Goal: Transaction & Acquisition: Purchase product/service

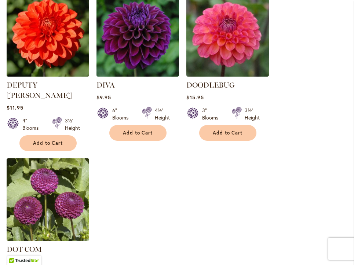
scroll to position [1020, 0]
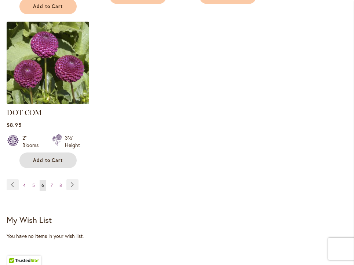
drag, startPoint x: 44, startPoint y: 139, endPoint x: 49, endPoint y: 143, distance: 6.5
click at [44, 157] on span "Add to Cart" at bounding box center [48, 160] width 30 height 6
click at [72, 179] on link "Page Next" at bounding box center [72, 184] width 12 height 11
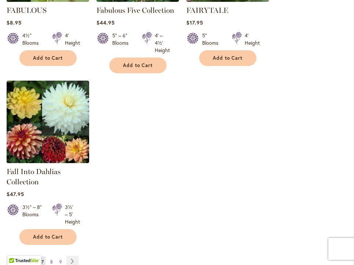
scroll to position [973, 0]
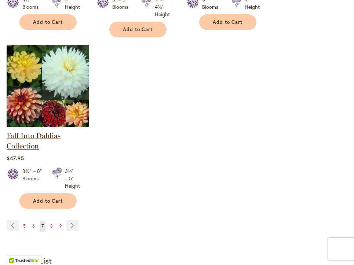
click at [38, 135] on link "Fall Into Dahlias Collection" at bounding box center [34, 140] width 54 height 19
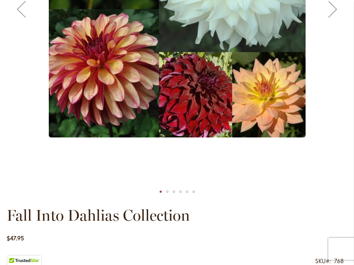
scroll to position [414, 0]
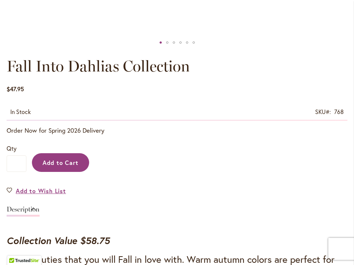
click at [70, 160] on span "Add to Cart" at bounding box center [61, 163] width 36 height 8
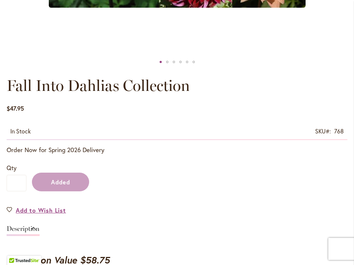
scroll to position [433, 0]
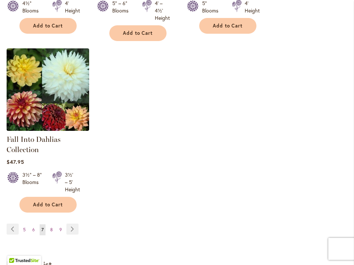
scroll to position [973, 0]
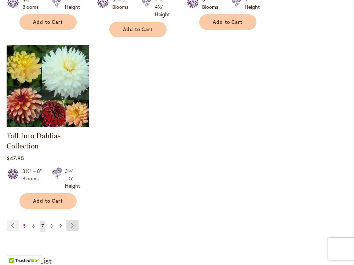
click at [73, 223] on link "Page Next" at bounding box center [72, 225] width 12 height 11
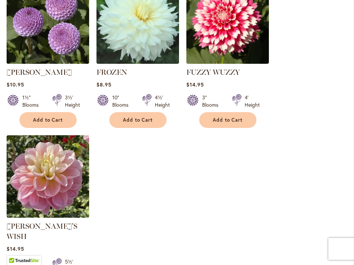
scroll to position [959, 0]
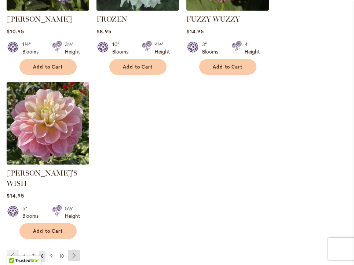
click at [74, 250] on link "Page Next" at bounding box center [74, 255] width 12 height 11
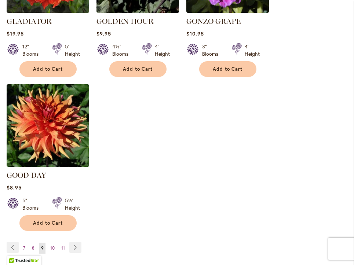
scroll to position [958, 0]
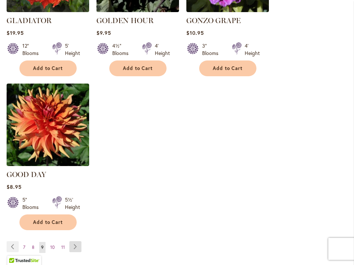
click at [71, 241] on link "Page Next" at bounding box center [75, 246] width 12 height 11
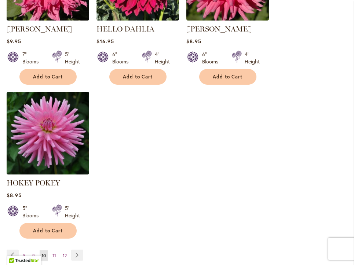
scroll to position [1079, 0]
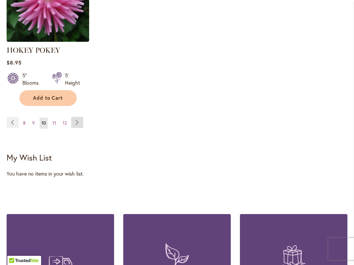
click at [79, 123] on link "Page Next" at bounding box center [77, 122] width 12 height 11
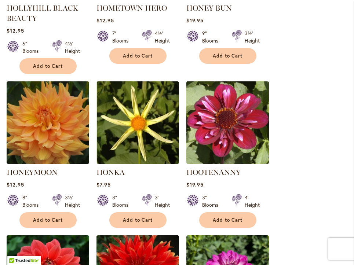
scroll to position [429, 0]
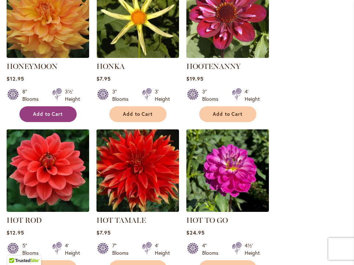
click at [49, 112] on span "Add to Cart" at bounding box center [48, 114] width 30 height 6
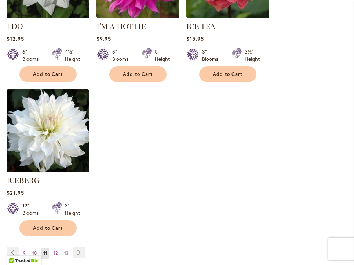
scroll to position [1022, 0]
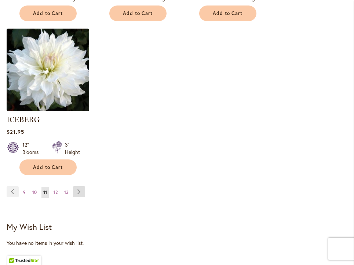
click at [77, 186] on link "Page Next" at bounding box center [79, 191] width 12 height 11
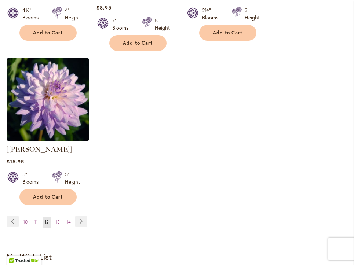
scroll to position [984, 0]
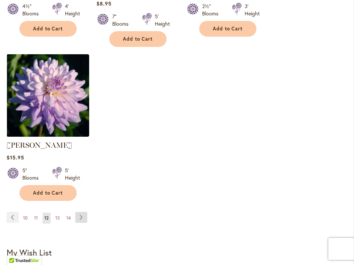
click at [80, 212] on link "Page Next" at bounding box center [81, 217] width 12 height 11
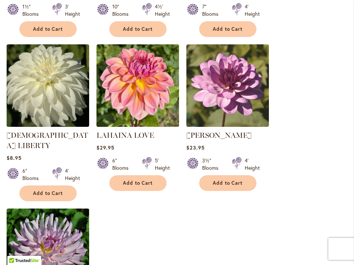
scroll to position [959, 0]
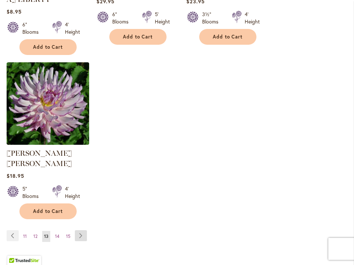
click at [79, 230] on link "Page Next" at bounding box center [81, 235] width 12 height 11
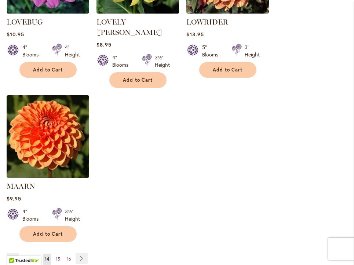
scroll to position [936, 0]
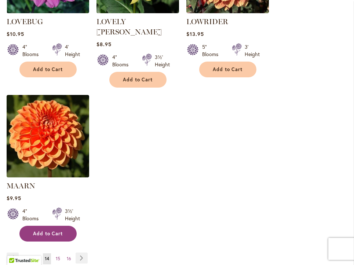
click at [55, 231] on span "Add to Cart" at bounding box center [48, 234] width 30 height 6
click at [80, 253] on link "Page Next" at bounding box center [82, 258] width 12 height 11
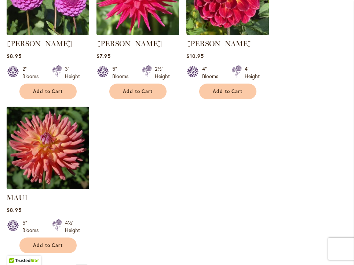
scroll to position [926, 0]
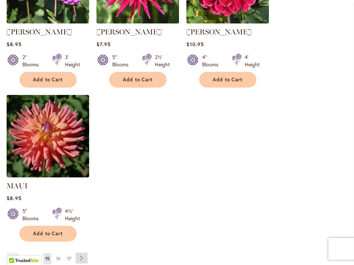
click at [81, 255] on link "Page Next" at bounding box center [82, 258] width 12 height 11
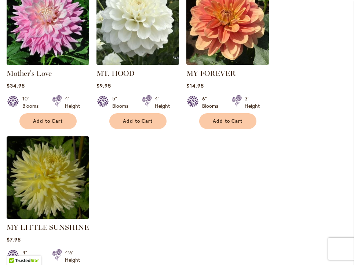
scroll to position [966, 0]
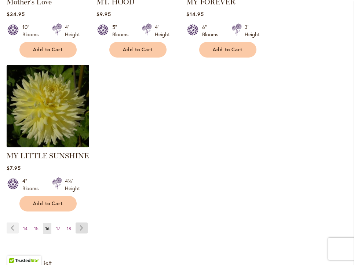
click at [82, 223] on link "Page Next" at bounding box center [82, 228] width 12 height 11
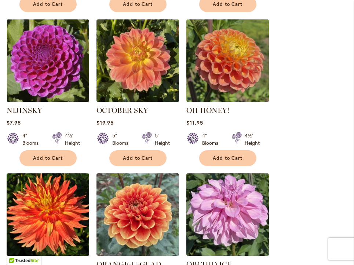
scroll to position [693, 0]
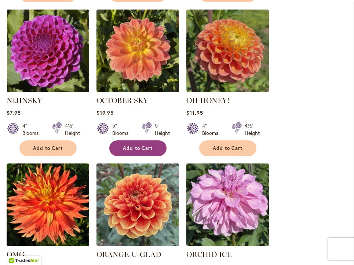
click at [124, 145] on span "Add to Cart" at bounding box center [138, 148] width 30 height 6
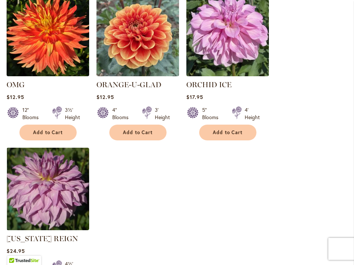
scroll to position [880, 0]
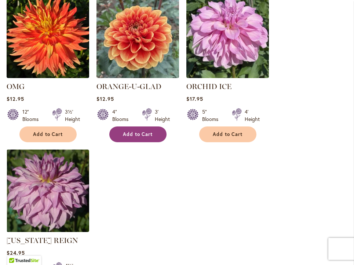
click at [139, 131] on span "Add to Cart" at bounding box center [138, 134] width 30 height 6
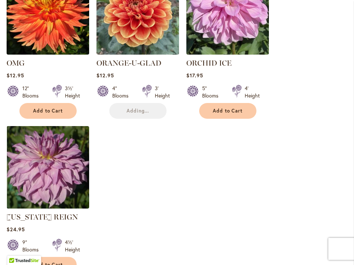
scroll to position [1060, 0]
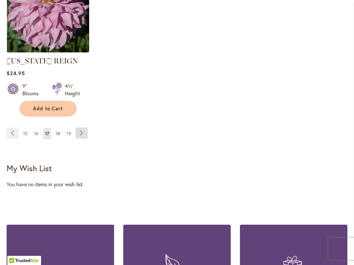
click at [80, 128] on link "Page Next" at bounding box center [82, 133] width 12 height 11
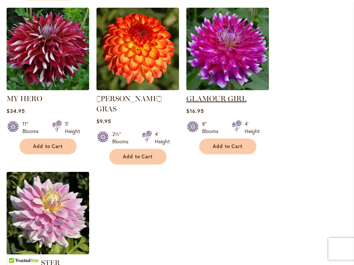
scroll to position [983, 0]
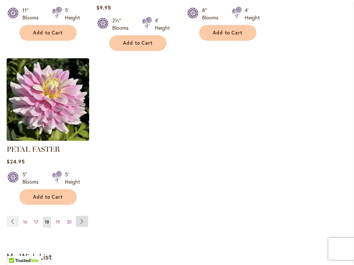
click at [79, 216] on link "Page Next" at bounding box center [82, 221] width 12 height 11
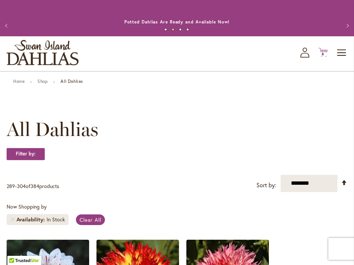
click at [325, 53] on span "8 8 items" at bounding box center [323, 54] width 7 height 4
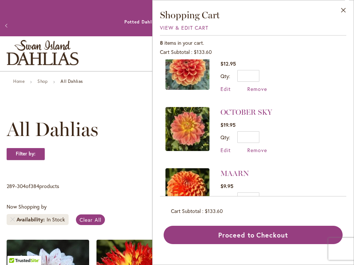
scroll to position [20, 0]
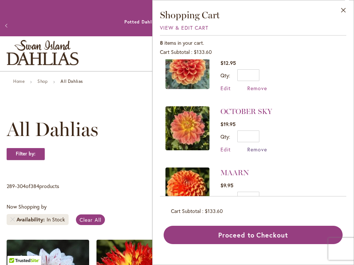
click at [254, 149] on span "Remove" at bounding box center [257, 149] width 20 height 7
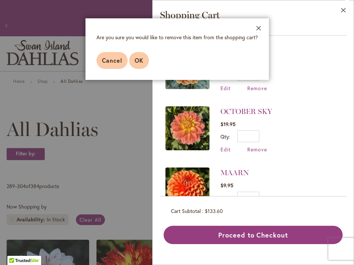
click at [141, 63] on span "OK" at bounding box center [139, 61] width 9 height 8
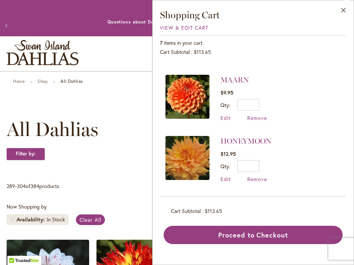
scroll to position [59, 0]
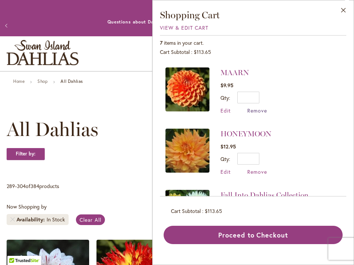
click at [258, 109] on span "Remove" at bounding box center [257, 110] width 20 height 7
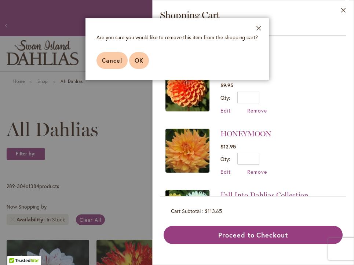
click at [139, 59] on span "OK" at bounding box center [139, 61] width 9 height 8
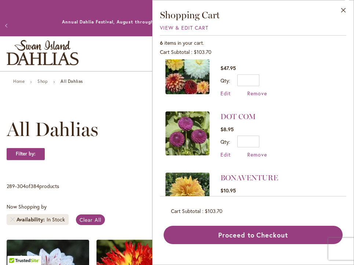
scroll to position [136, 0]
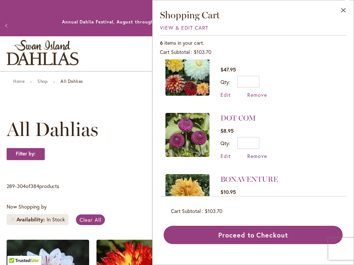
click at [257, 154] on span "Remove" at bounding box center [257, 156] width 20 height 7
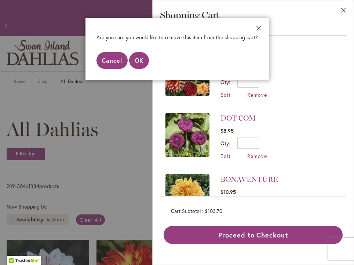
click at [112, 59] on span "Cancel" at bounding box center [112, 61] width 21 height 8
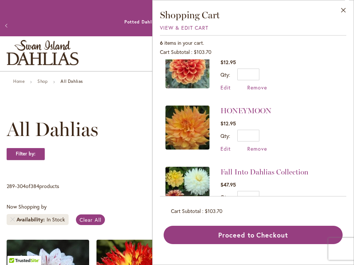
scroll to position [0, 0]
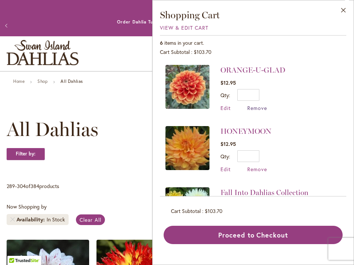
click at [258, 108] on span "Remove" at bounding box center [257, 108] width 20 height 7
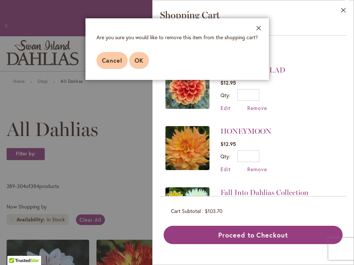
click at [142, 60] on span "OK" at bounding box center [139, 61] width 9 height 8
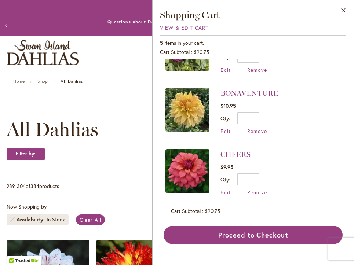
scroll to position [171, 0]
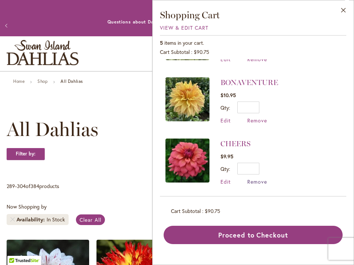
click at [256, 180] on span "Remove" at bounding box center [257, 181] width 20 height 7
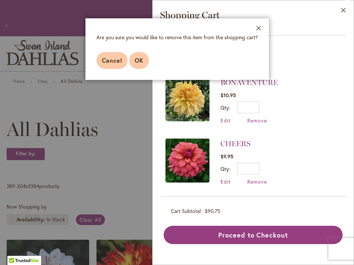
click at [139, 60] on span "OK" at bounding box center [139, 61] width 9 height 8
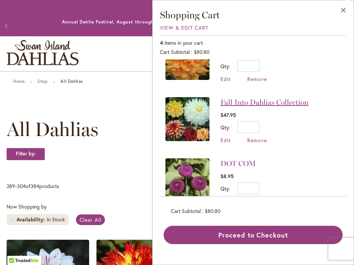
scroll to position [110, 0]
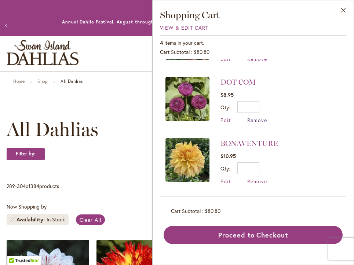
click at [256, 119] on span "Remove" at bounding box center [257, 120] width 20 height 7
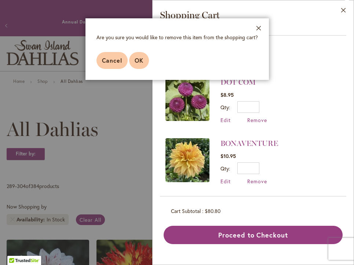
click at [135, 59] on span "OK" at bounding box center [139, 61] width 9 height 8
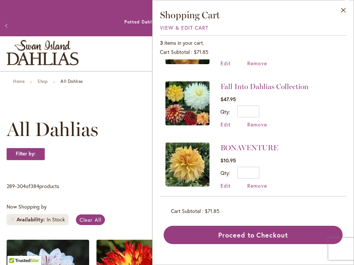
scroll to position [50, 0]
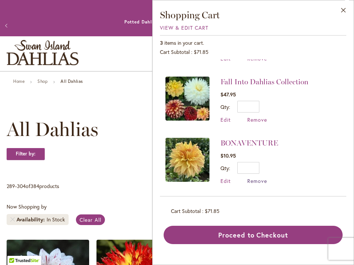
click at [256, 180] on span "Remove" at bounding box center [257, 181] width 20 height 7
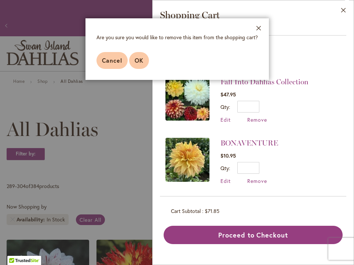
click at [139, 60] on span "OK" at bounding box center [139, 61] width 9 height 8
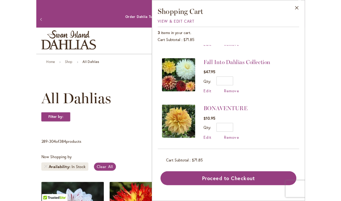
scroll to position [0, 0]
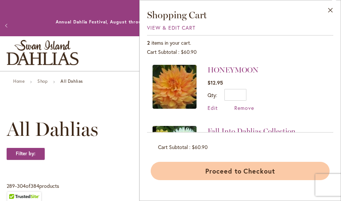
click at [240, 171] on button "Proceed to Checkout" at bounding box center [240, 171] width 179 height 18
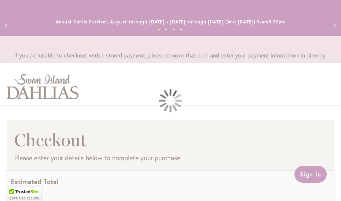
select select "**"
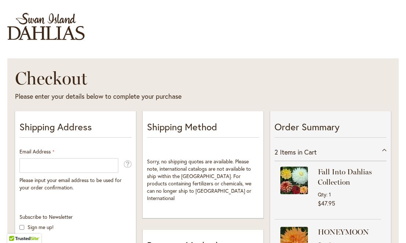
scroll to position [74, 0]
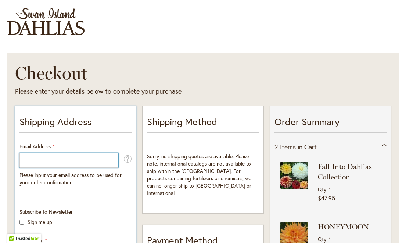
click at [44, 161] on input "Email Address" at bounding box center [68, 160] width 99 height 15
type input "**********"
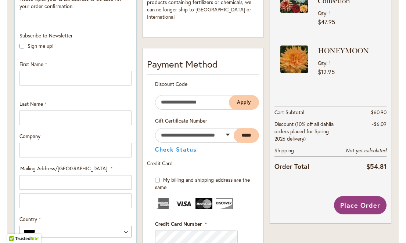
scroll to position [0, 0]
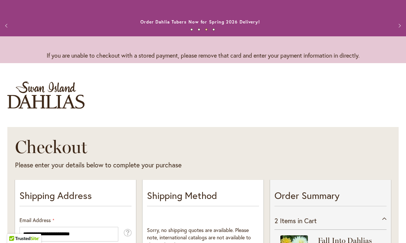
click at [62, 92] on img "store logo" at bounding box center [45, 94] width 77 height 27
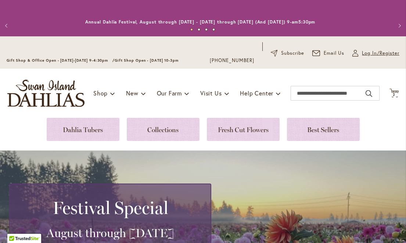
click at [362, 52] on span "Log In/Register" at bounding box center [379, 53] width 37 height 7
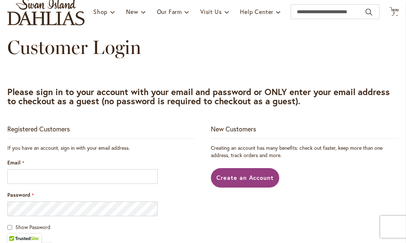
scroll to position [132, 0]
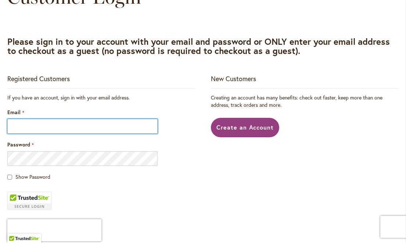
click at [50, 127] on input "Email" at bounding box center [82, 126] width 150 height 15
type input "**********"
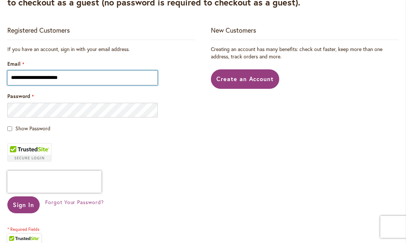
scroll to position [199, 0]
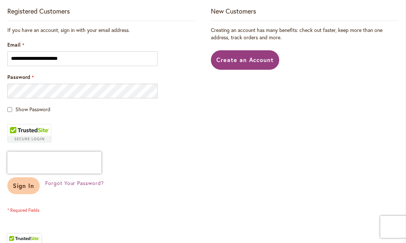
click at [22, 188] on span "Sign In" at bounding box center [23, 186] width 21 height 8
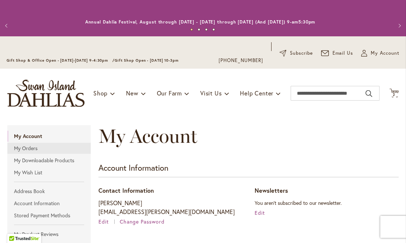
click at [32, 148] on link "My Orders" at bounding box center [48, 148] width 83 height 11
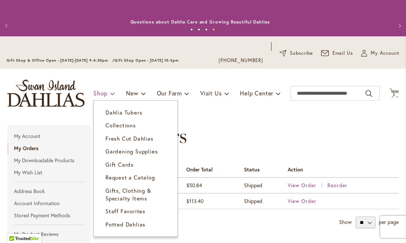
click at [98, 94] on span "Shop" at bounding box center [100, 93] width 14 height 8
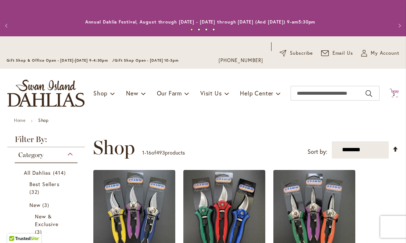
click at [389, 92] on icon at bounding box center [393, 92] width 9 height 9
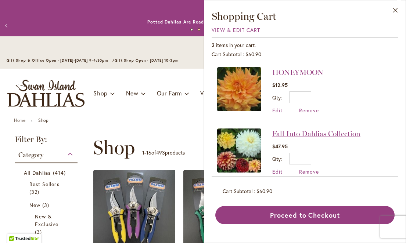
click at [290, 131] on link "Fall Into Dahlias Collection" at bounding box center [316, 133] width 88 height 9
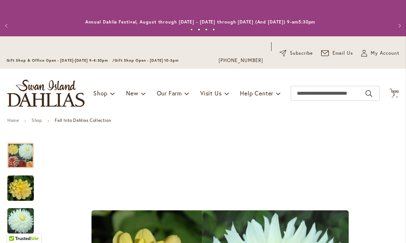
type input "*****"
click at [390, 91] on icon at bounding box center [393, 92] width 9 height 9
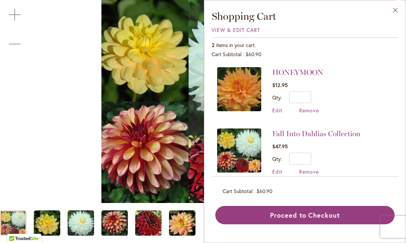
click at [395, 8] on button "Close" at bounding box center [395, 11] width 20 height 23
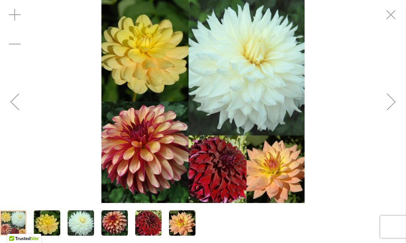
click at [39, 226] on img "Fall Into Dahlias Collection" at bounding box center [47, 223] width 26 height 26
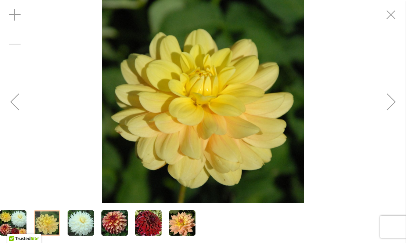
click at [75, 226] on img "Fall Into Dahlias Collection" at bounding box center [81, 223] width 26 height 26
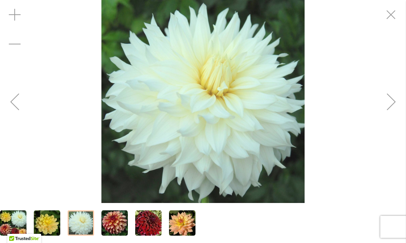
click at [84, 226] on div at bounding box center [81, 222] width 26 height 25
click at [104, 225] on img "Fall Into Dahlias Collection" at bounding box center [114, 223] width 26 height 26
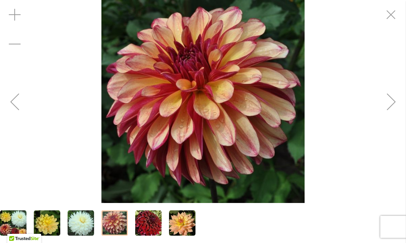
click at [141, 226] on img "Fall Into Dahlias Collection" at bounding box center [148, 223] width 26 height 26
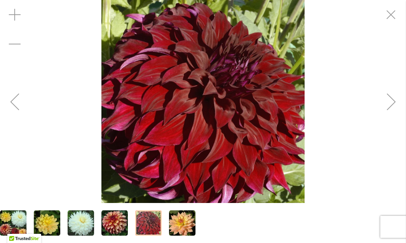
click at [186, 224] on img "Fall Into Dahlias Collection" at bounding box center [182, 223] width 26 height 26
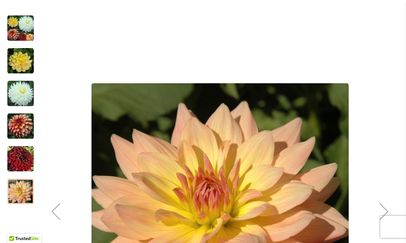
scroll to position [124, 0]
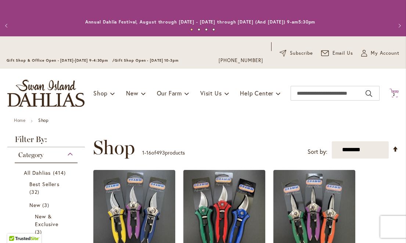
click at [392, 94] on span "2" at bounding box center [393, 94] width 3 height 5
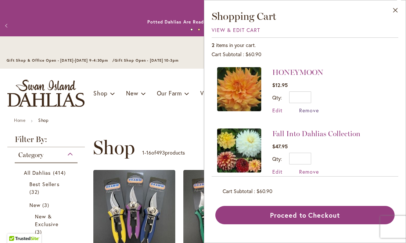
click at [310, 110] on span "Remove" at bounding box center [309, 110] width 20 height 7
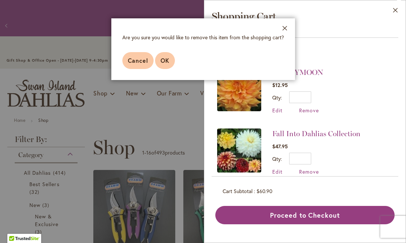
click at [171, 61] on button "OK" at bounding box center [165, 60] width 20 height 17
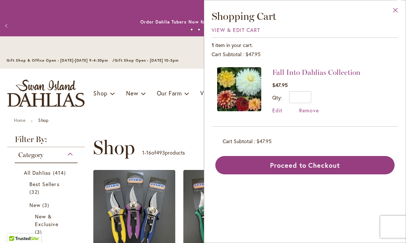
click at [396, 9] on button "Close" at bounding box center [395, 11] width 20 height 23
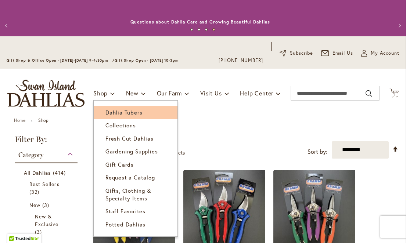
click at [112, 113] on span "Dahlia Tubers" at bounding box center [123, 112] width 37 height 7
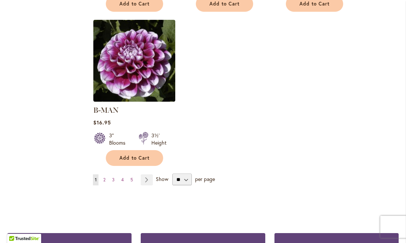
scroll to position [974, 0]
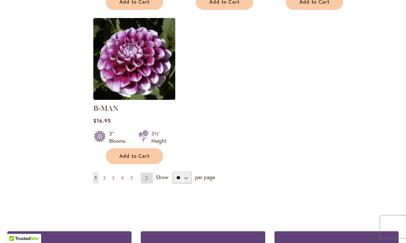
click at [145, 172] on link "Page Next" at bounding box center [147, 177] width 12 height 11
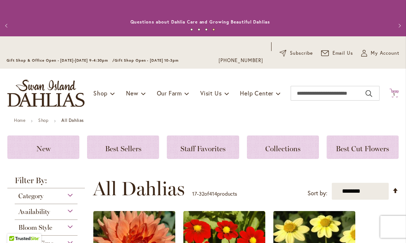
click at [391, 92] on icon "Cart .cls-1 { fill: #231f20; }" at bounding box center [393, 92] width 9 height 9
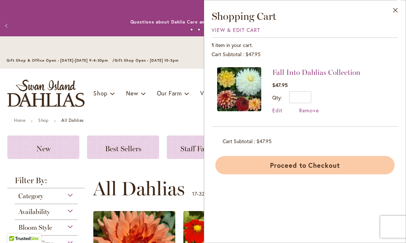
click at [309, 166] on button "Proceed to Checkout" at bounding box center [304, 165] width 179 height 18
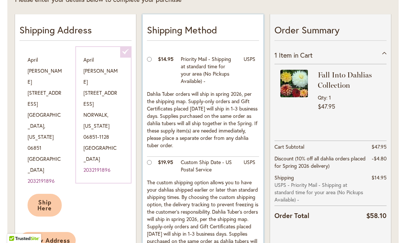
scroll to position [167, 0]
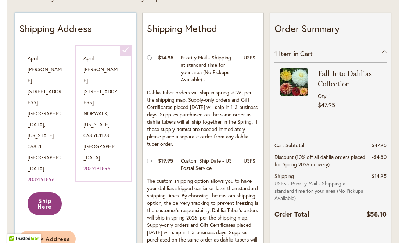
click at [44, 197] on span "Ship Here" at bounding box center [44, 204] width 14 height 14
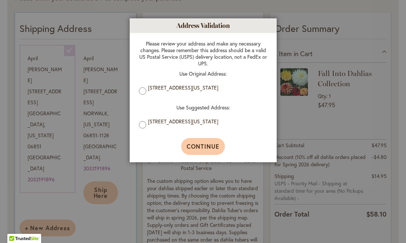
click at [204, 145] on span "Continue" at bounding box center [202, 146] width 33 height 8
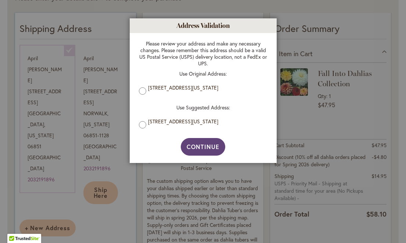
type input "**********"
select select "**"
type input "*******"
type input "**********"
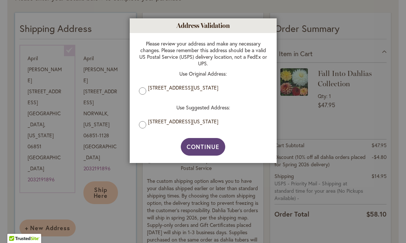
select select "**"
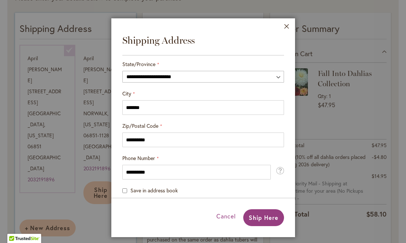
scroll to position [182, 0]
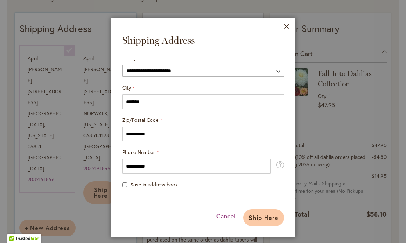
click at [256, 218] on span "Ship Here" at bounding box center [263, 218] width 30 height 8
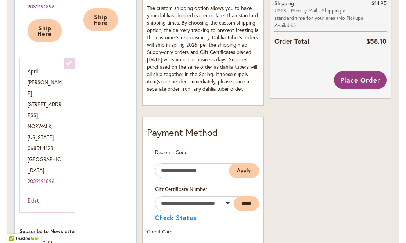
scroll to position [253, 0]
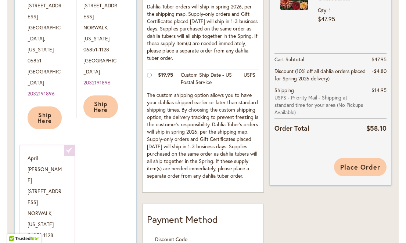
click at [355, 166] on span "Place Order" at bounding box center [360, 167] width 40 height 9
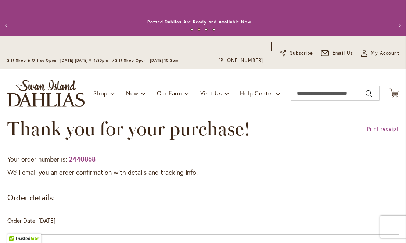
click at [7, 24] on button "Previous" at bounding box center [7, 25] width 15 height 15
click at [5, 24] on button "Previous" at bounding box center [7, 25] width 15 height 15
click at [389, 92] on icon "Cart .cls-1 { fill: #231f20; }" at bounding box center [393, 92] width 9 height 9
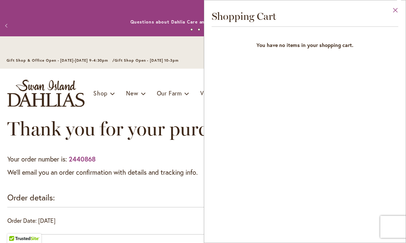
click at [393, 7] on button "Close" at bounding box center [395, 11] width 20 height 23
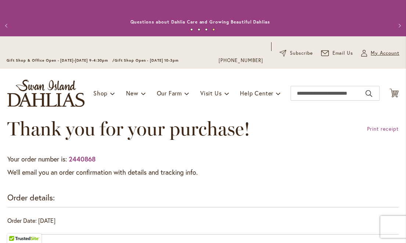
click at [386, 53] on span "My Account" at bounding box center [384, 53] width 29 height 7
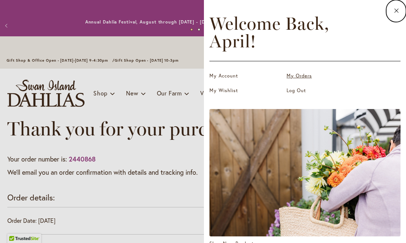
click at [303, 76] on link "My Orders" at bounding box center [322, 75] width 73 height 7
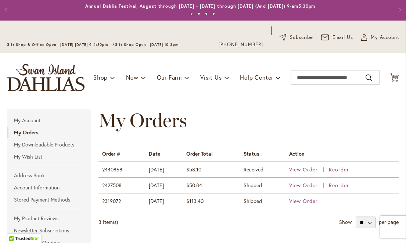
scroll to position [104, 0]
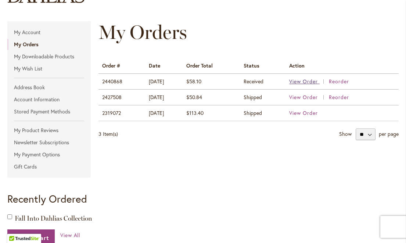
click at [298, 81] on span "View Order" at bounding box center [303, 81] width 29 height 7
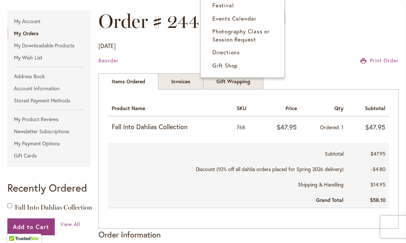
scroll to position [148, 0]
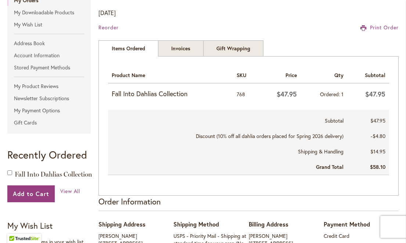
click at [165, 94] on strong "Fall Into Dahlias Collection" at bounding box center [170, 94] width 117 height 10
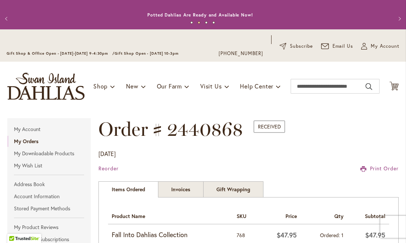
scroll to position [0, 0]
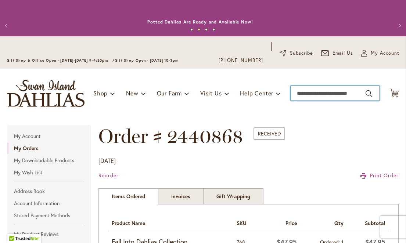
click at [314, 95] on input "Search" at bounding box center [334, 93] width 89 height 15
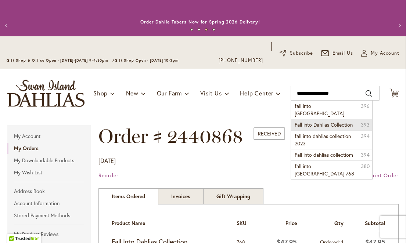
click at [319, 121] on span "Fall into Dahlias Collection" at bounding box center [323, 124] width 58 height 7
type input "**********"
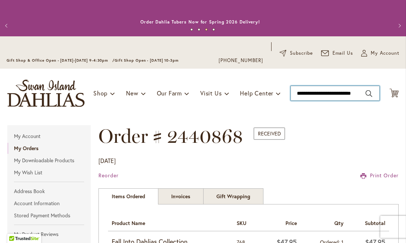
scroll to position [0, 11]
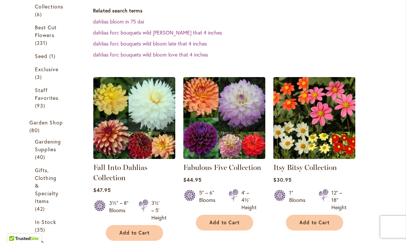
scroll to position [241, 0]
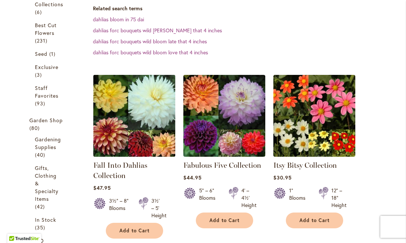
click at [134, 113] on img at bounding box center [134, 116] width 86 height 86
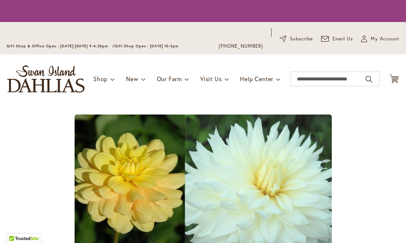
type input "*****"
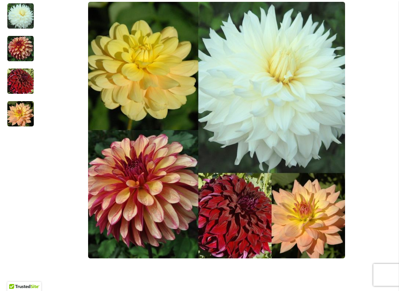
scroll to position [203, 0]
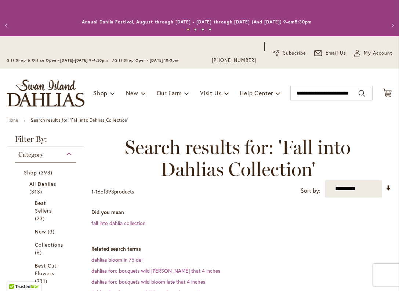
click at [369, 52] on span "My Account" at bounding box center [378, 53] width 29 height 7
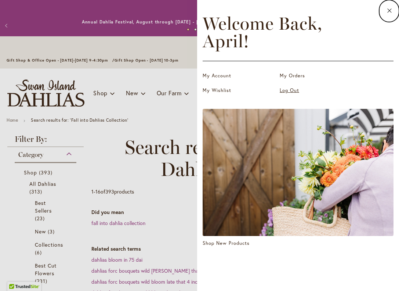
click at [292, 91] on link "Log Out" at bounding box center [316, 90] width 73 height 7
